Goal: Check status: Check status

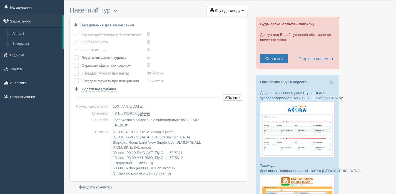
scroll to position [15, 0]
click at [29, 21] on link "Замовлення" at bounding box center [31, 21] width 63 height 12
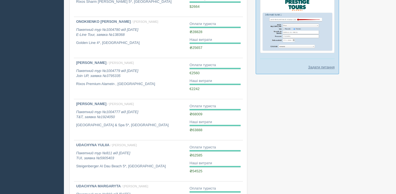
scroll to position [253, 0]
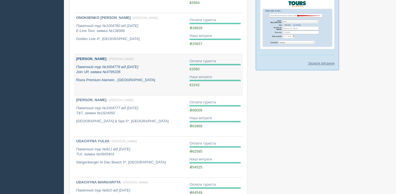
click at [166, 77] on div "NURMAMEDOVA RUSLANA / Філатова Ксенія Ф. Пакетний тур №1004779 від 06.08.2025 J…" at bounding box center [130, 69] width 109 height 26
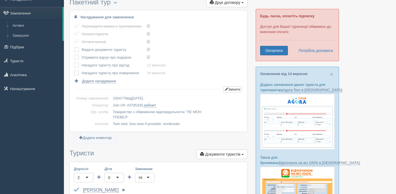
scroll to position [38, 0]
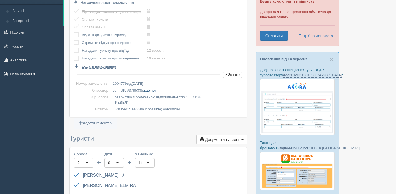
click at [156, 91] on link "кабінет" at bounding box center [150, 90] width 12 height 4
click at [156, 90] on link "кабінет" at bounding box center [150, 90] width 12 height 4
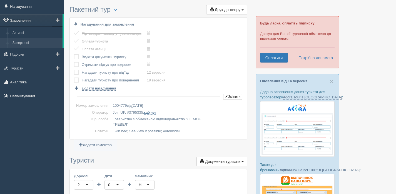
scroll to position [0, 0]
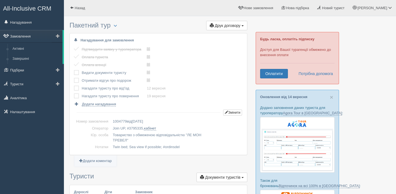
click at [23, 38] on link "Замовлення" at bounding box center [31, 36] width 63 height 12
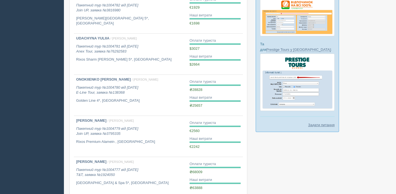
scroll to position [189, 0]
